Goal: Navigation & Orientation: Find specific page/section

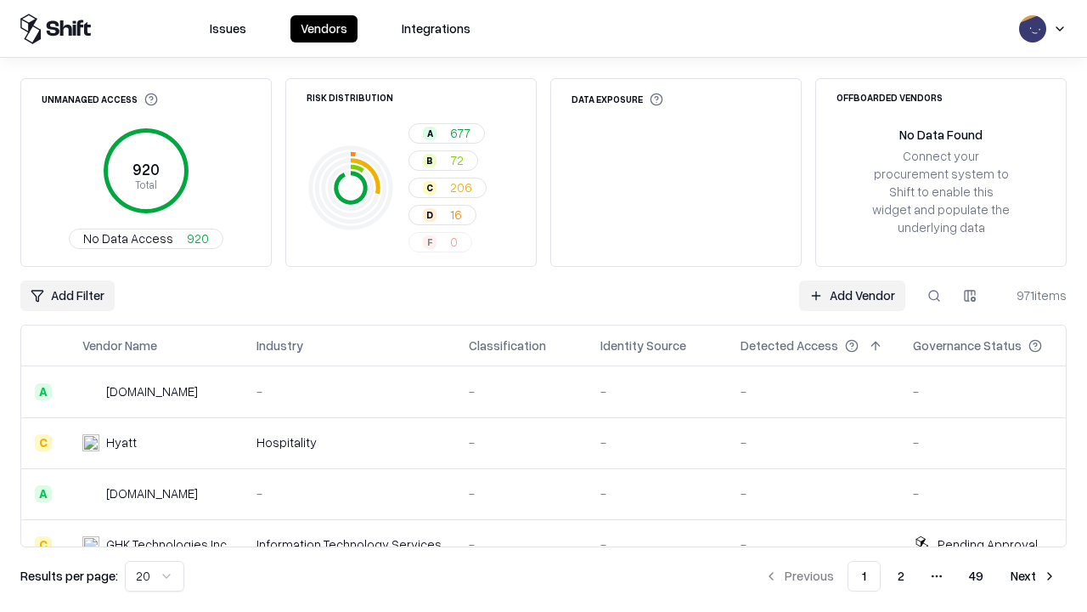
click at [155, 576] on html "Issues Vendors Integrations Unmanaged Access 920 Total No Data Access 920 Risk …" at bounding box center [543, 306] width 1087 height 612
click at [1034, 576] on button "Next" at bounding box center [1034, 576] width 66 height 31
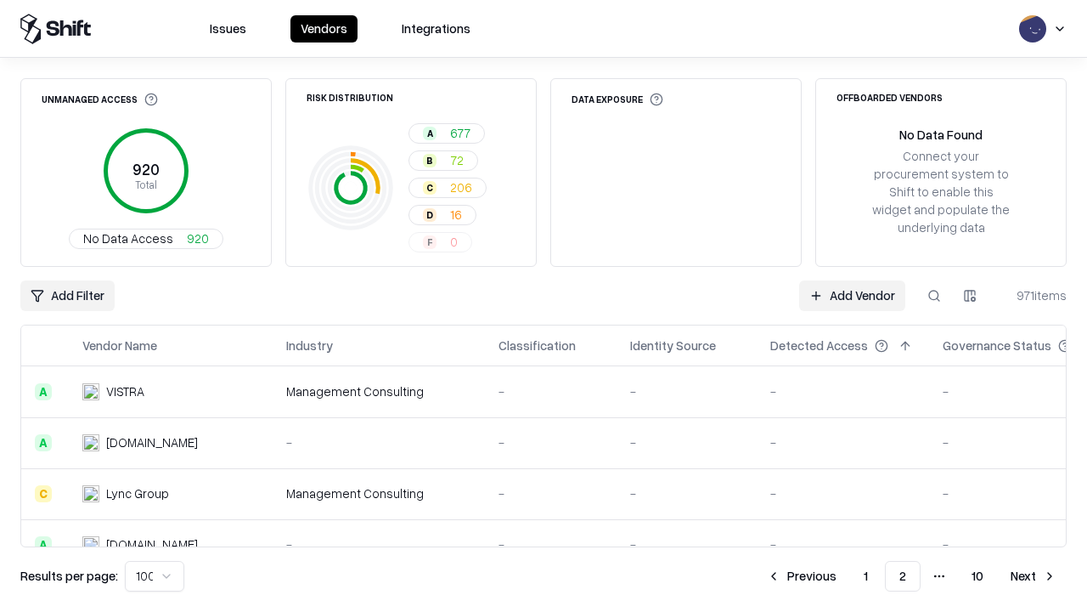
click at [1034, 576] on button "Next" at bounding box center [1034, 576] width 66 height 31
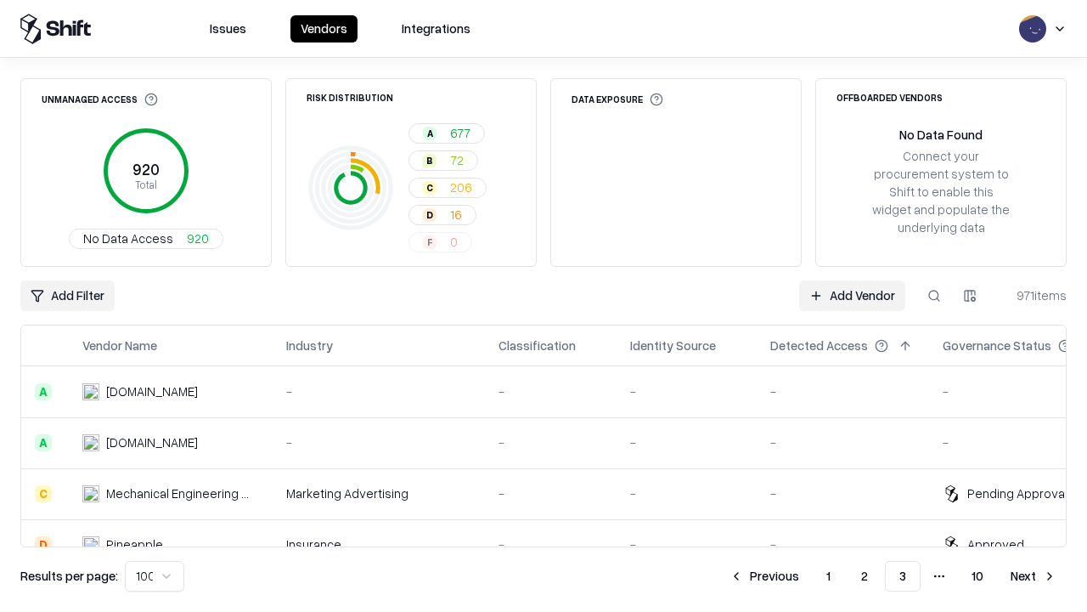
click at [1034, 576] on button "Next" at bounding box center [1034, 576] width 66 height 31
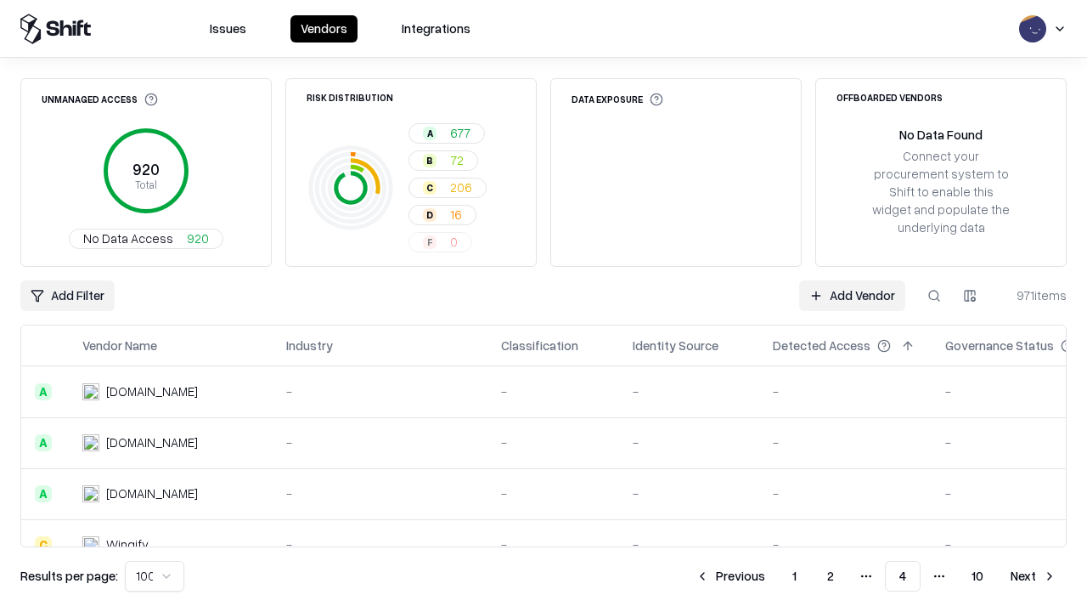
click at [1034, 576] on button "Next" at bounding box center [1034, 576] width 66 height 31
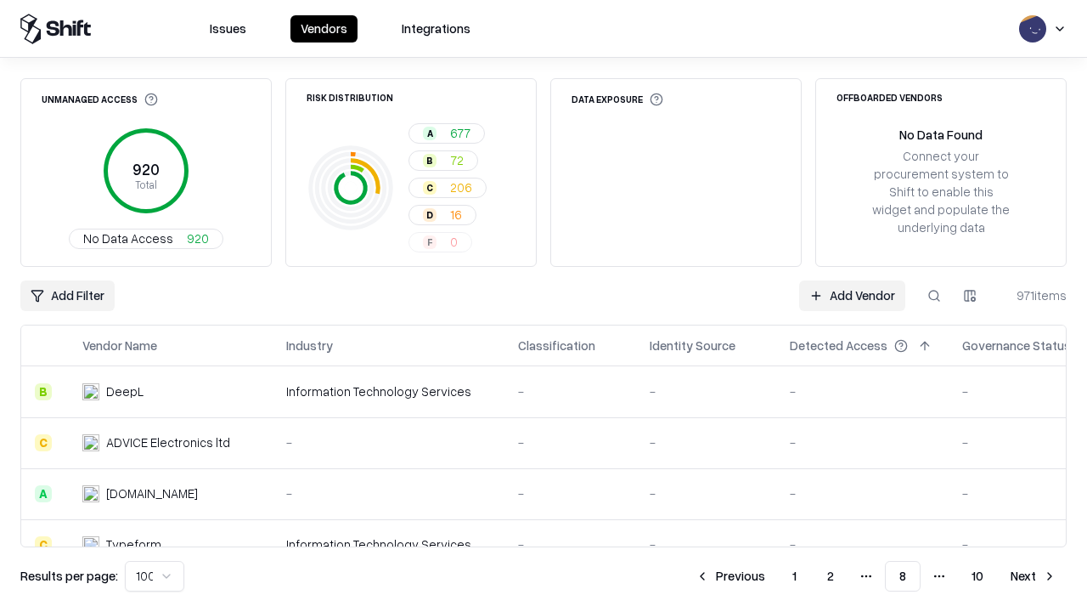
click at [1034, 576] on button "Next" at bounding box center [1034, 576] width 66 height 31
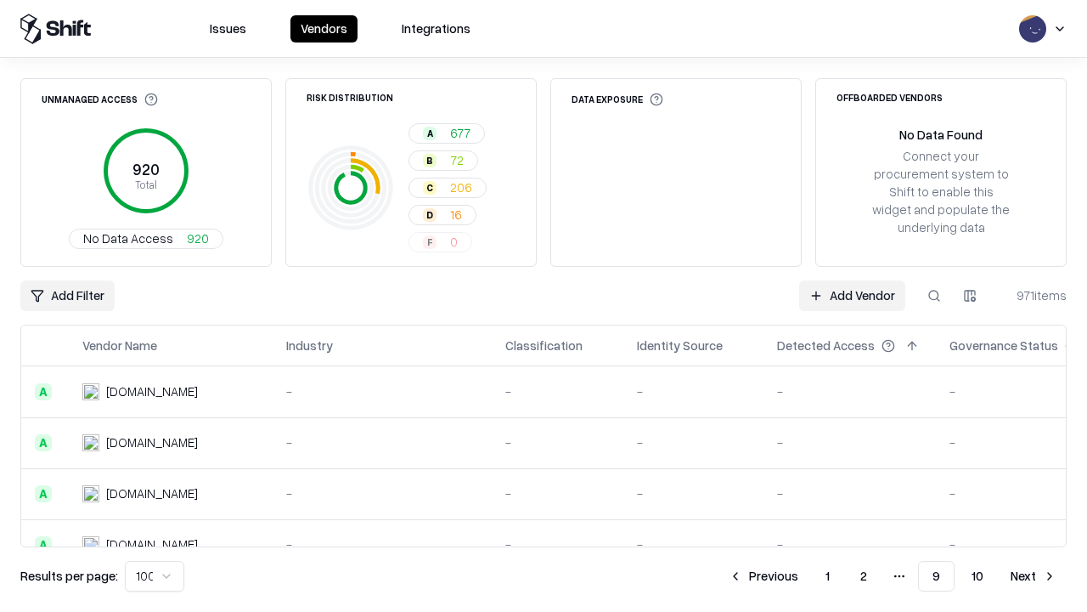
click at [1034, 576] on button "Next" at bounding box center [1034, 576] width 66 height 31
click at [802, 576] on button "Previous" at bounding box center [802, 576] width 90 height 31
click at [764, 576] on button "Previous" at bounding box center [764, 576] width 90 height 31
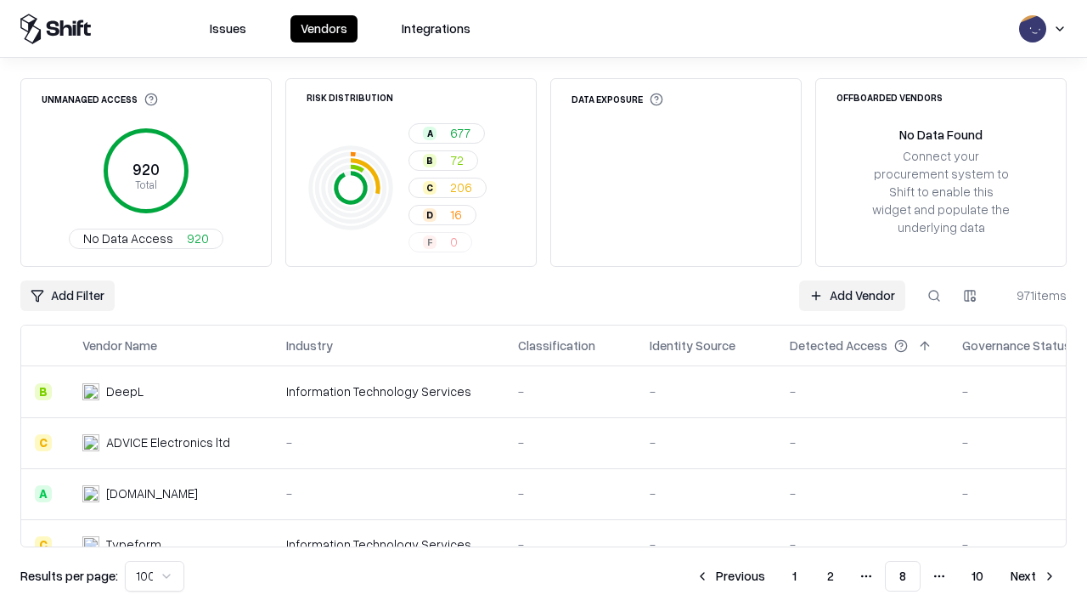
click at [730, 576] on button "Previous" at bounding box center [730, 576] width 90 height 31
